Goal: Transaction & Acquisition: Obtain resource

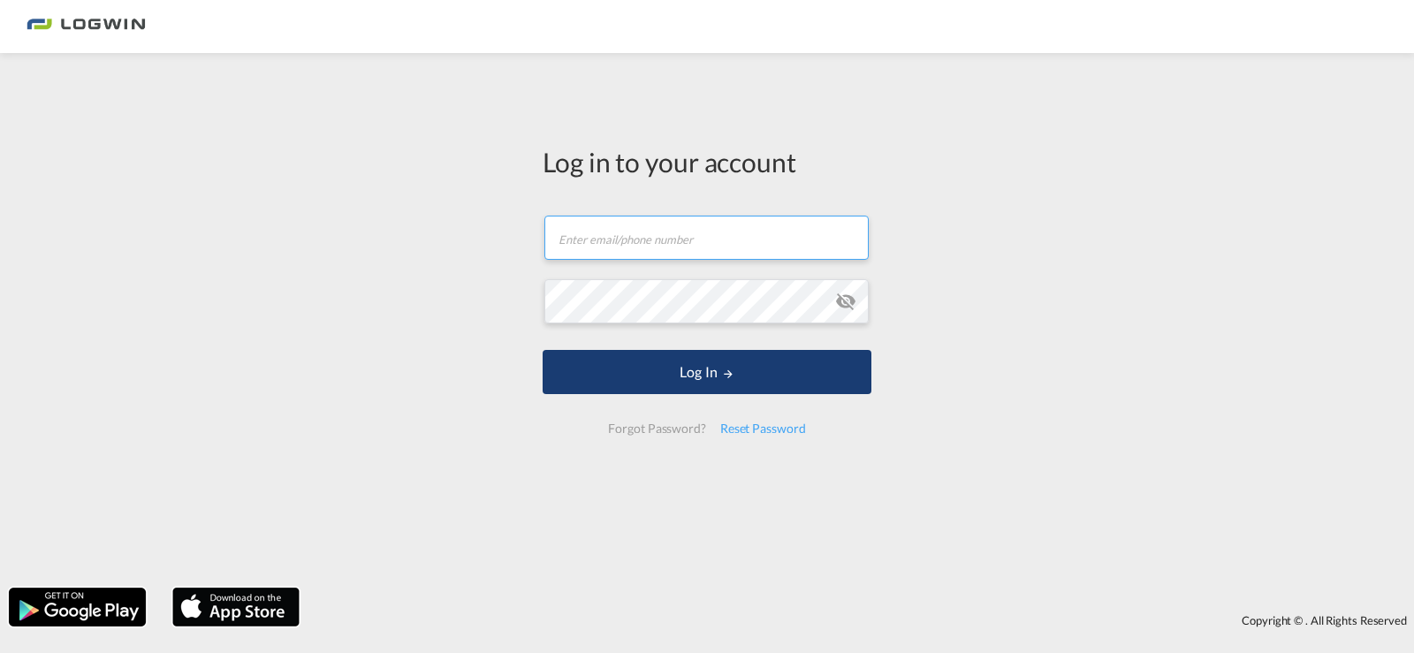
type input "[PERSON_NAME][EMAIL_ADDRESS][PERSON_NAME][DOMAIN_NAME]"
click at [729, 368] on md-icon "LOGIN" at bounding box center [728, 374] width 12 height 12
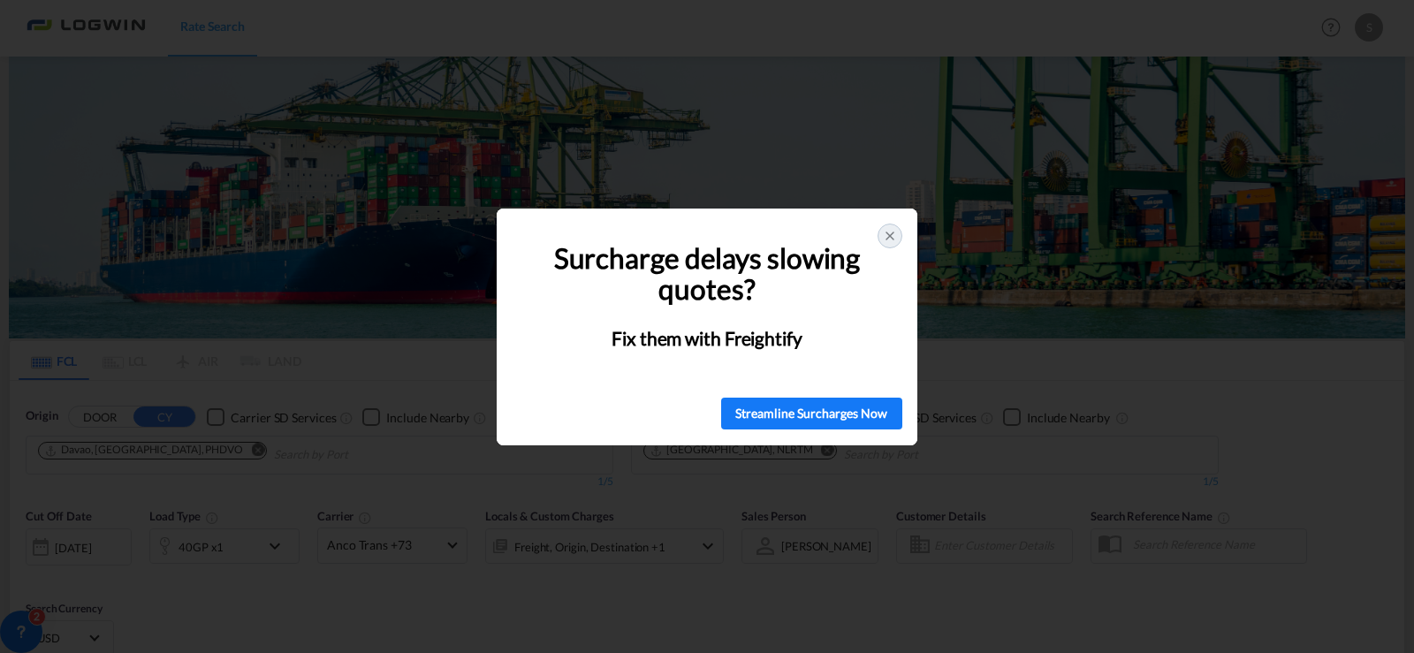
click at [885, 236] on icon at bounding box center [890, 236] width 14 height 14
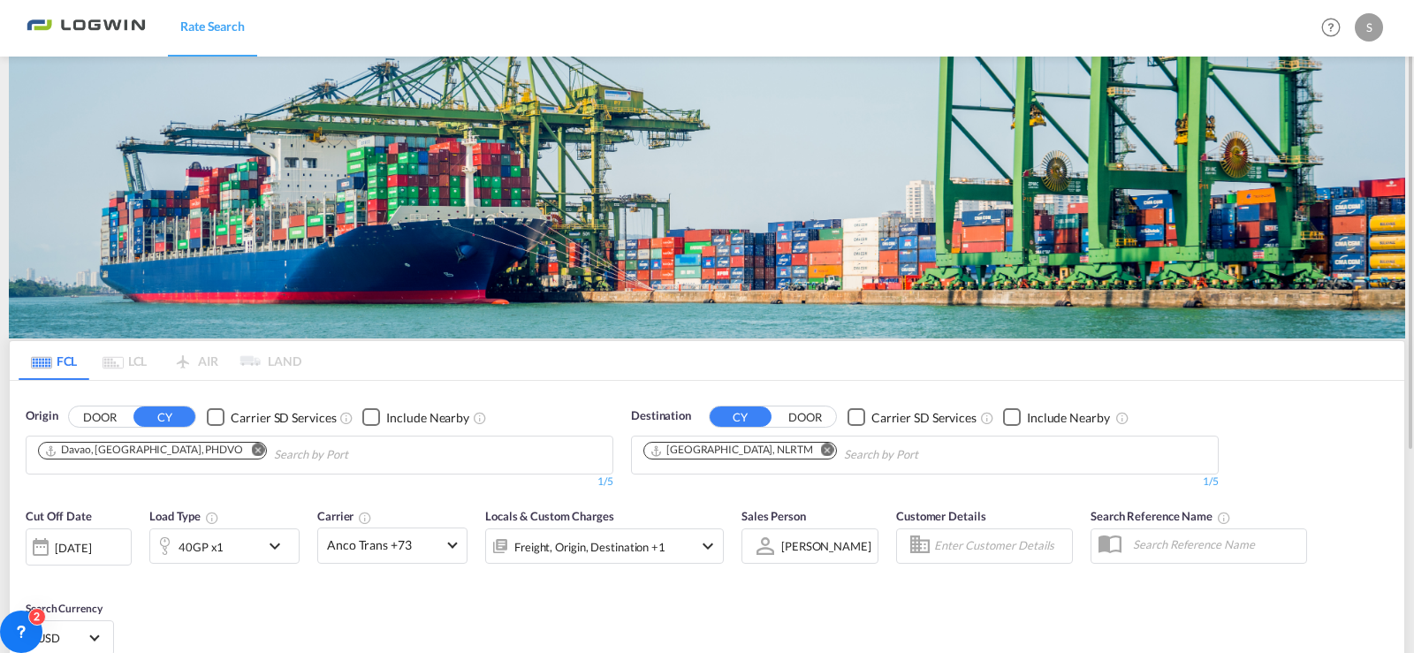
click at [251, 448] on md-icon "Remove" at bounding box center [257, 450] width 13 height 13
click at [821, 444] on md-icon "Remove" at bounding box center [827, 450] width 13 height 13
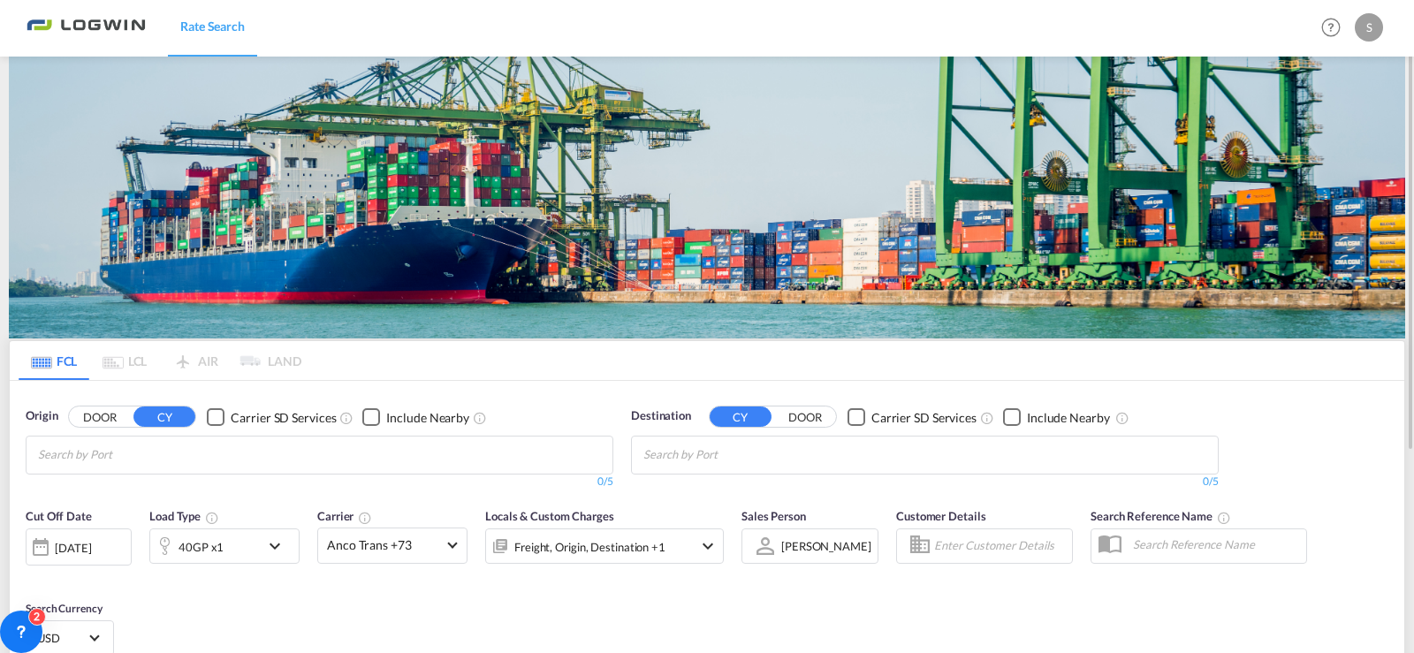
click at [306, 470] on body "Rate Search Rate Search Help Resources Product Release S My Profile Logout FCL …" at bounding box center [707, 326] width 1414 height 653
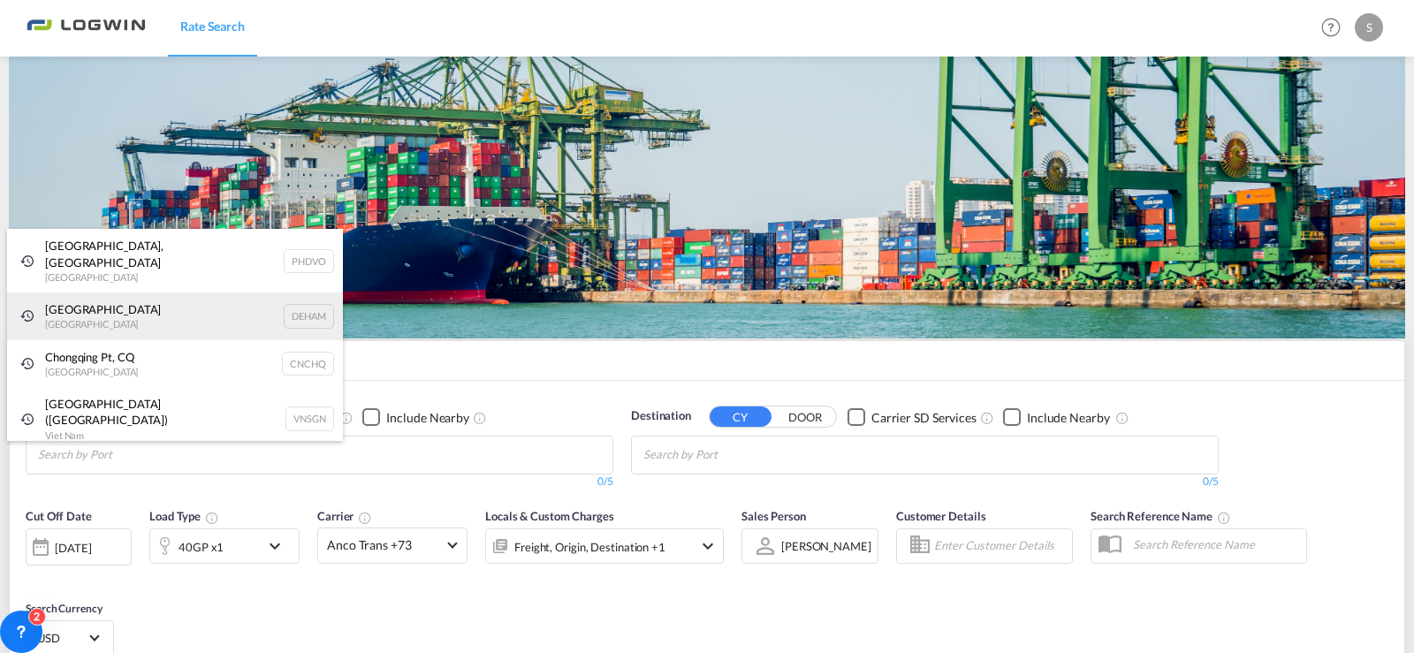
click at [64, 296] on div "[GEOGRAPHIC_DATA] [GEOGRAPHIC_DATA] DEHAM" at bounding box center [175, 316] width 336 height 48
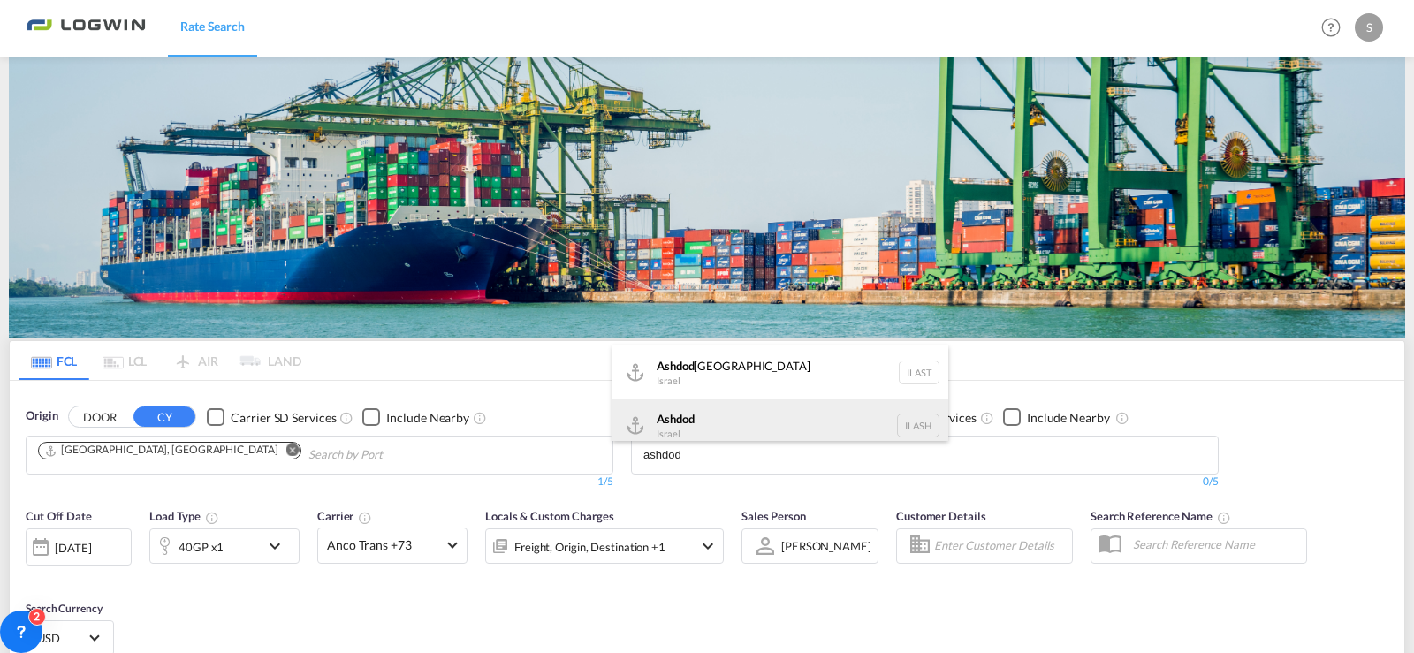
type input "ashdod"
click at [686, 418] on div "Ashdod [GEOGRAPHIC_DATA] [GEOGRAPHIC_DATA]" at bounding box center [780, 424] width 336 height 53
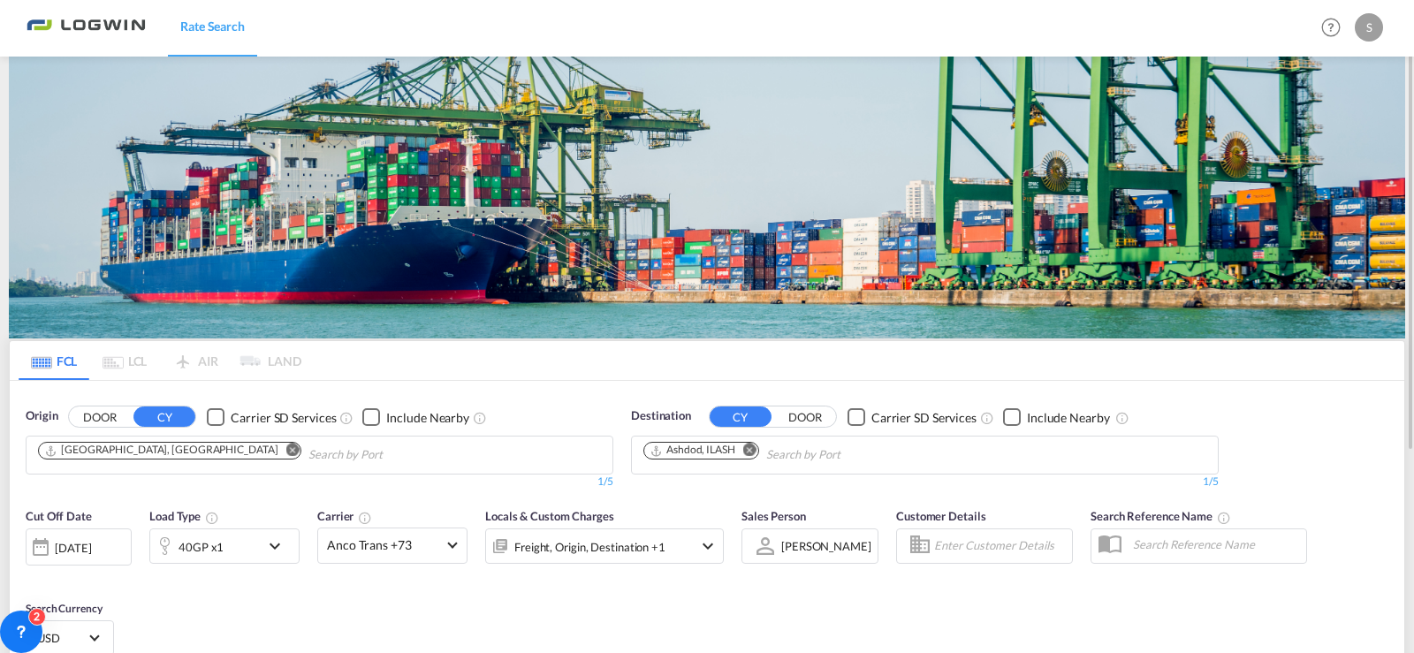
click at [276, 542] on md-icon "icon-chevron-down" at bounding box center [279, 545] width 30 height 21
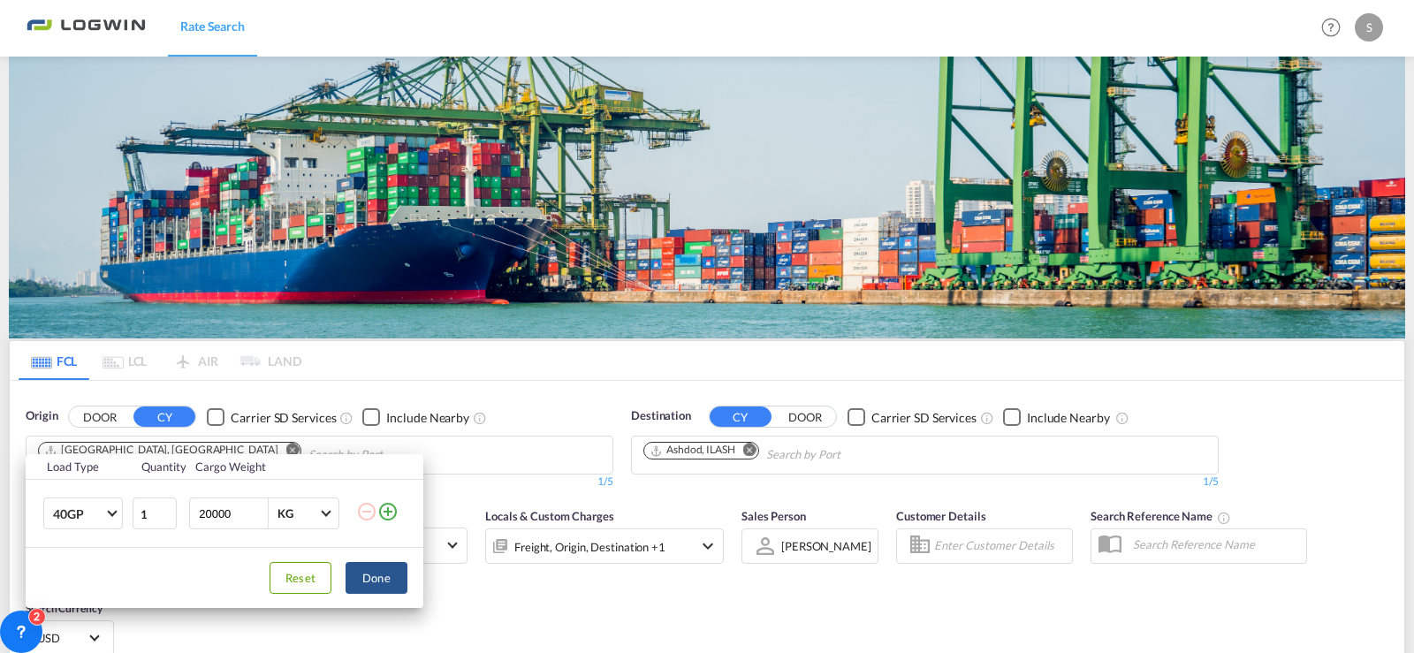
click at [391, 512] on md-icon "icon-plus-circle-outline" at bounding box center [387, 511] width 21 height 21
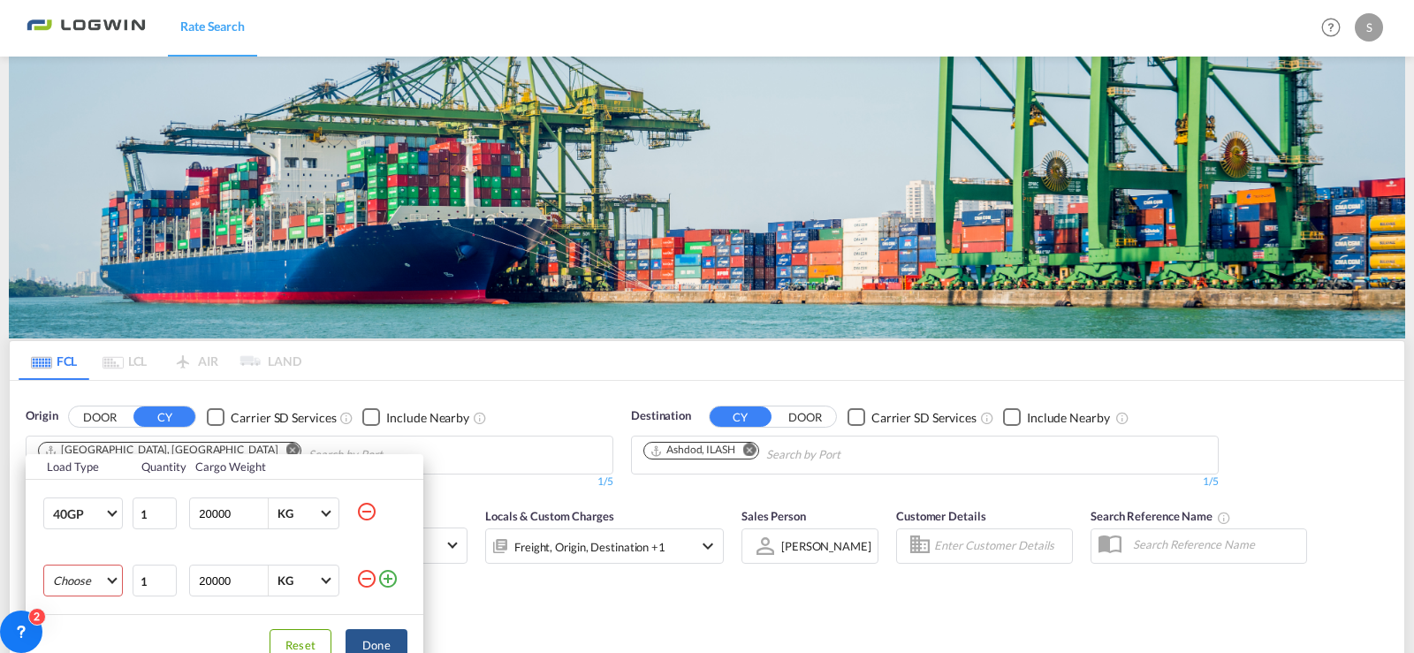
click at [109, 579] on md-select "Choose 20GP 40GP 40HC 45HC 20RE 40RE 40HR 20OT 40OT 20FR 40FR 40NR 20NR 45S 20T…" at bounding box center [83, 581] width 80 height 32
click at [96, 438] on md-option "20GP" at bounding box center [99, 440] width 120 height 42
click at [236, 587] on input "20000" at bounding box center [232, 580] width 71 height 30
drag, startPoint x: 247, startPoint y: 584, endPoint x: 161, endPoint y: 570, distance: 86.9
click at [161, 570] on tr "20GP 1 20000 KG KG" at bounding box center [225, 580] width 398 height 67
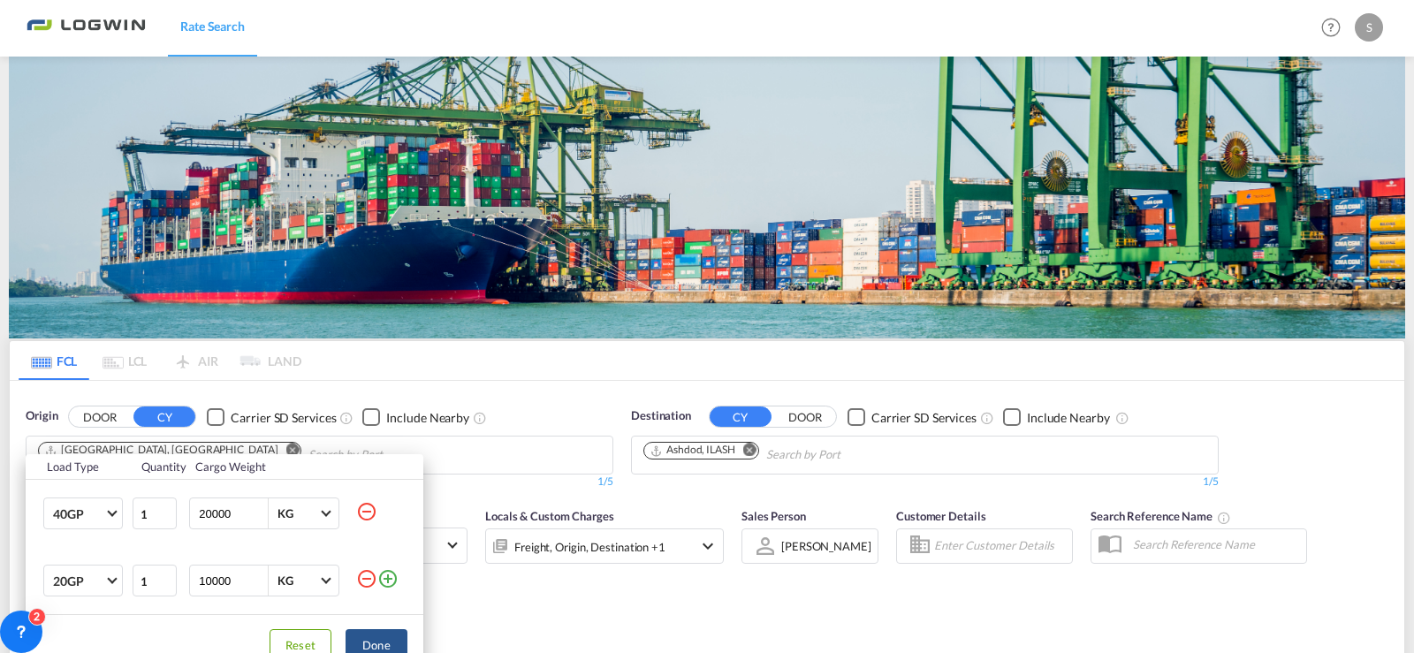
type input "10000"
drag, startPoint x: 367, startPoint y: 647, endPoint x: 381, endPoint y: 648, distance: 14.2
click at [368, 647] on button "Done" at bounding box center [376, 645] width 62 height 32
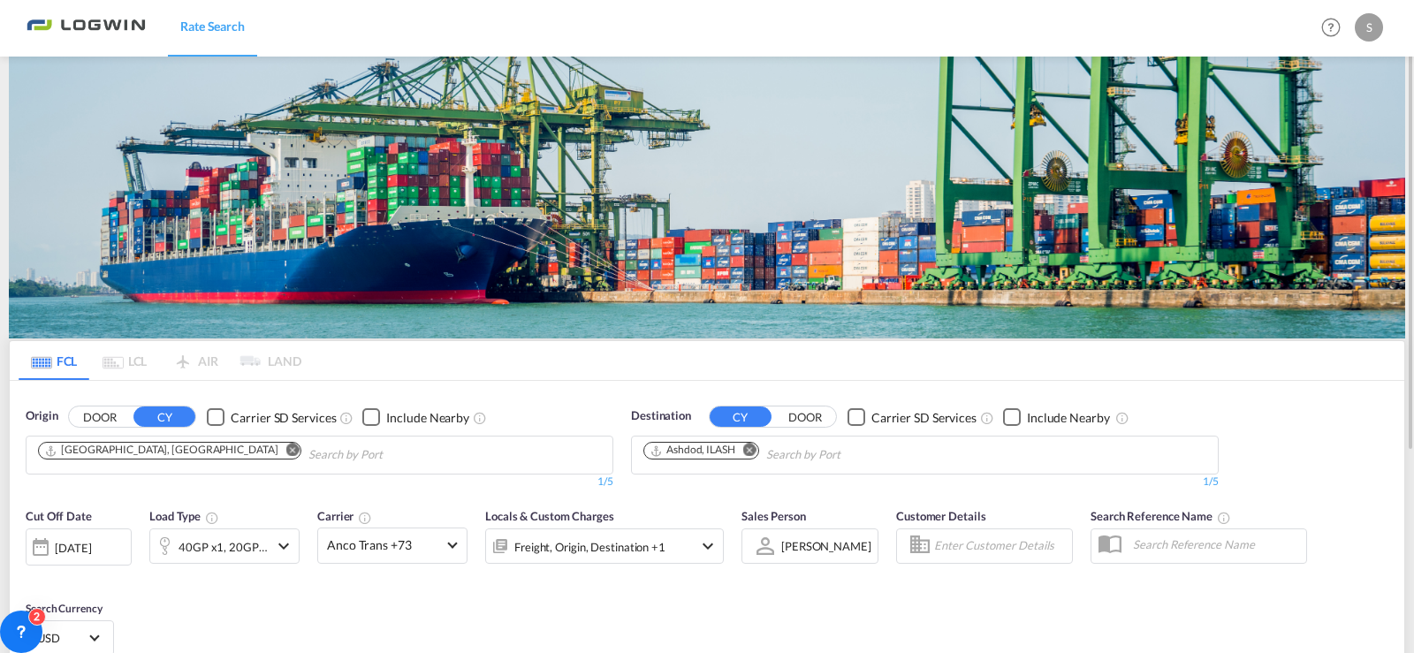
scroll to position [265, 0]
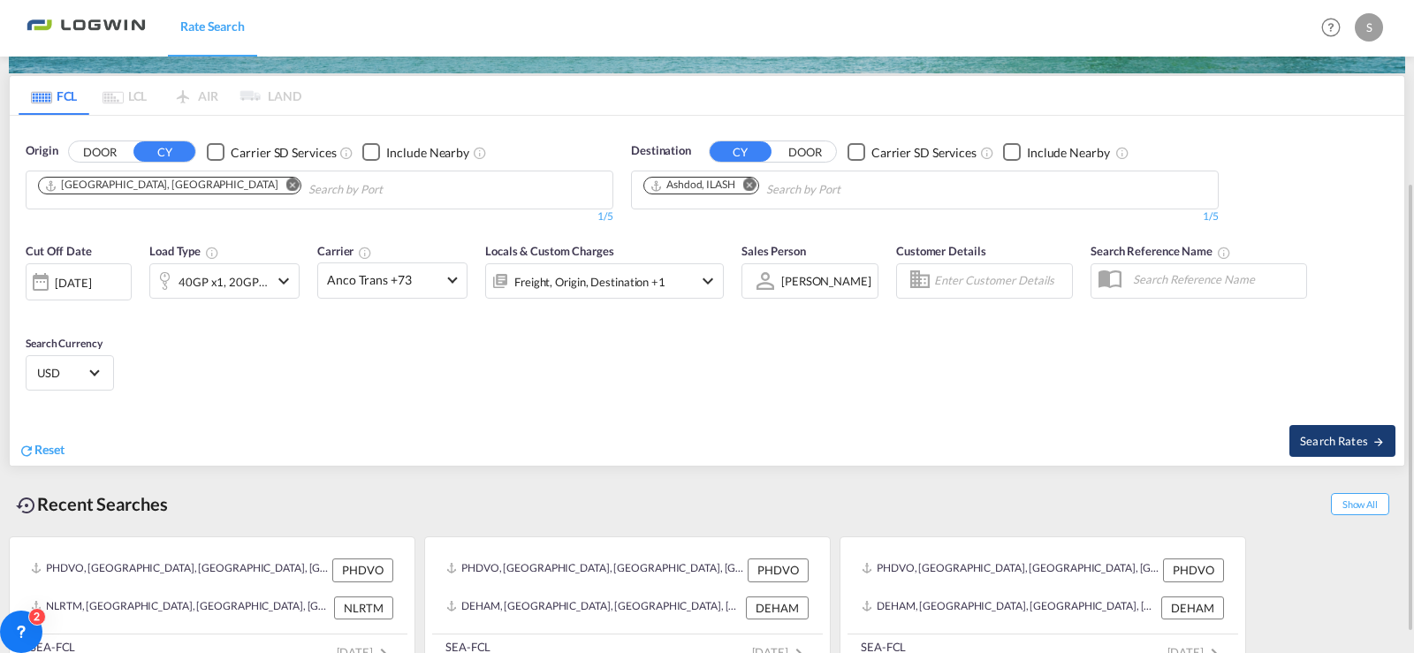
click at [1339, 430] on button "Search Rates" at bounding box center [1342, 441] width 106 height 32
type input "DEHAM to ILASH / [DATE]"
